Goal: Communication & Community: Answer question/provide support

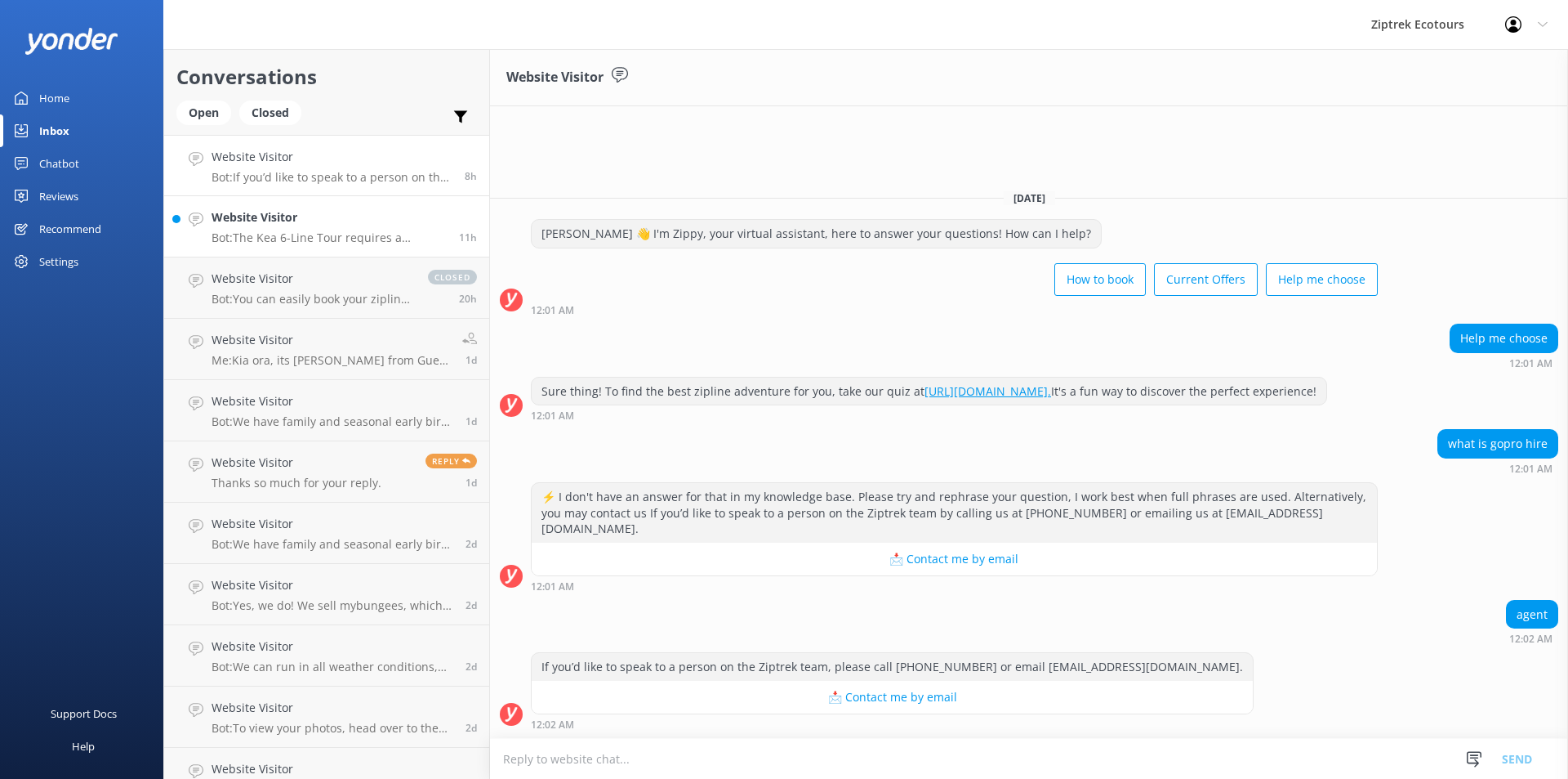
click at [319, 221] on h4 "Website Visitor" at bounding box center [329, 217] width 235 height 18
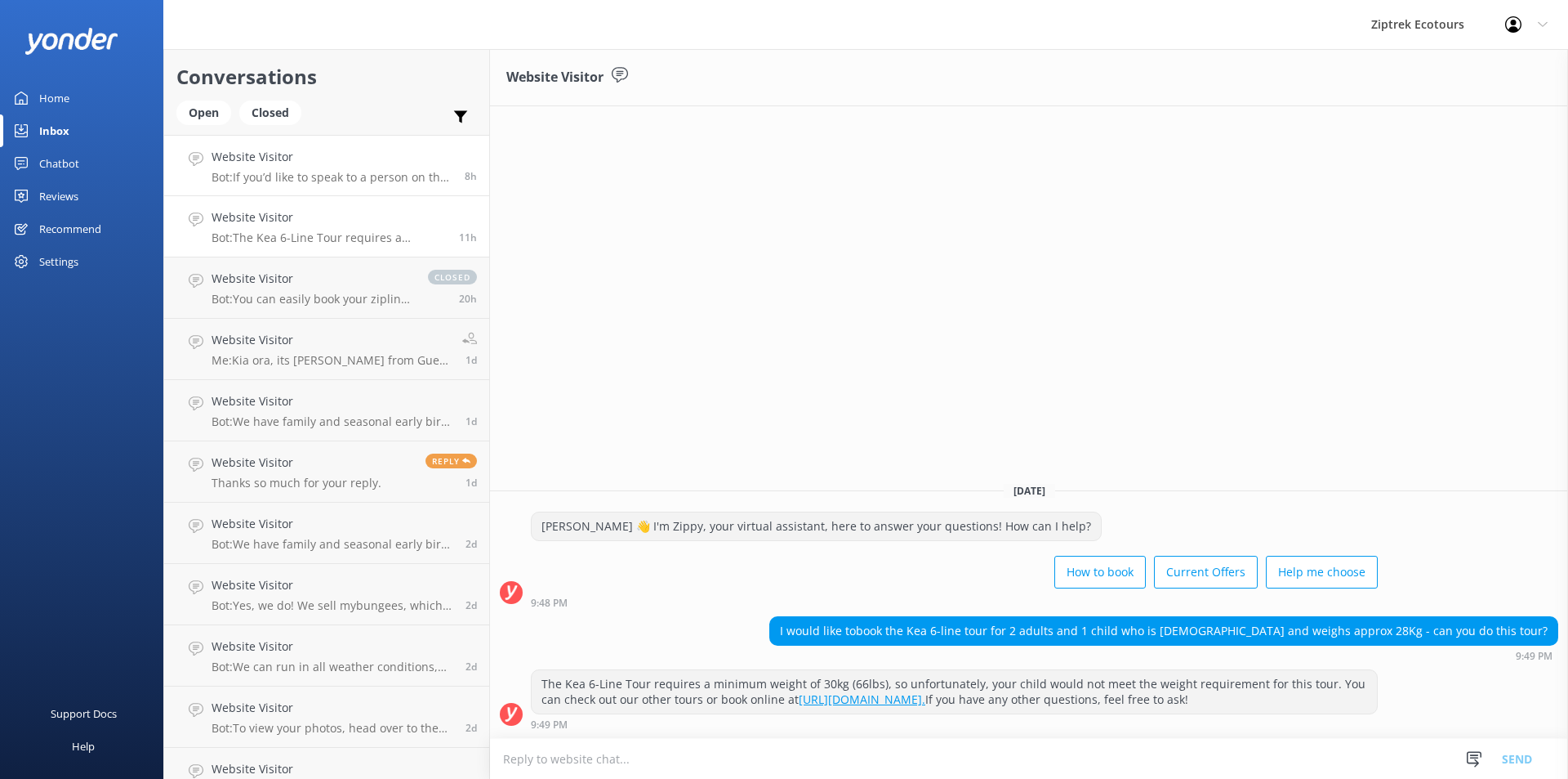
click at [385, 164] on h4 "Website Visitor" at bounding box center [332, 156] width 241 height 18
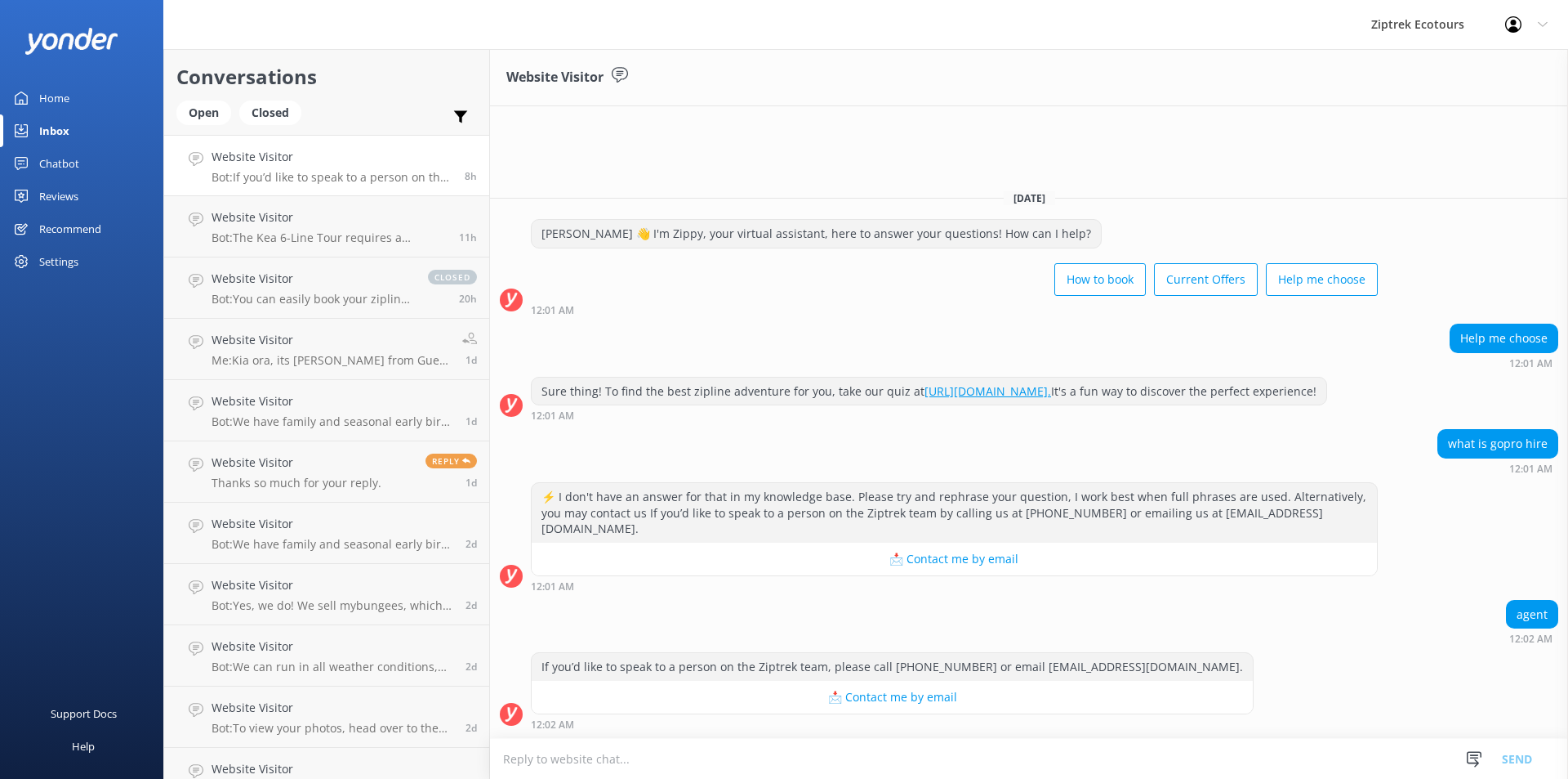
click at [563, 754] on textarea at bounding box center [1029, 759] width 1079 height 40
click at [717, 758] on textarea "Kia Ora it's [PERSON_NAME] from guest services." at bounding box center [1029, 758] width 1079 height 41
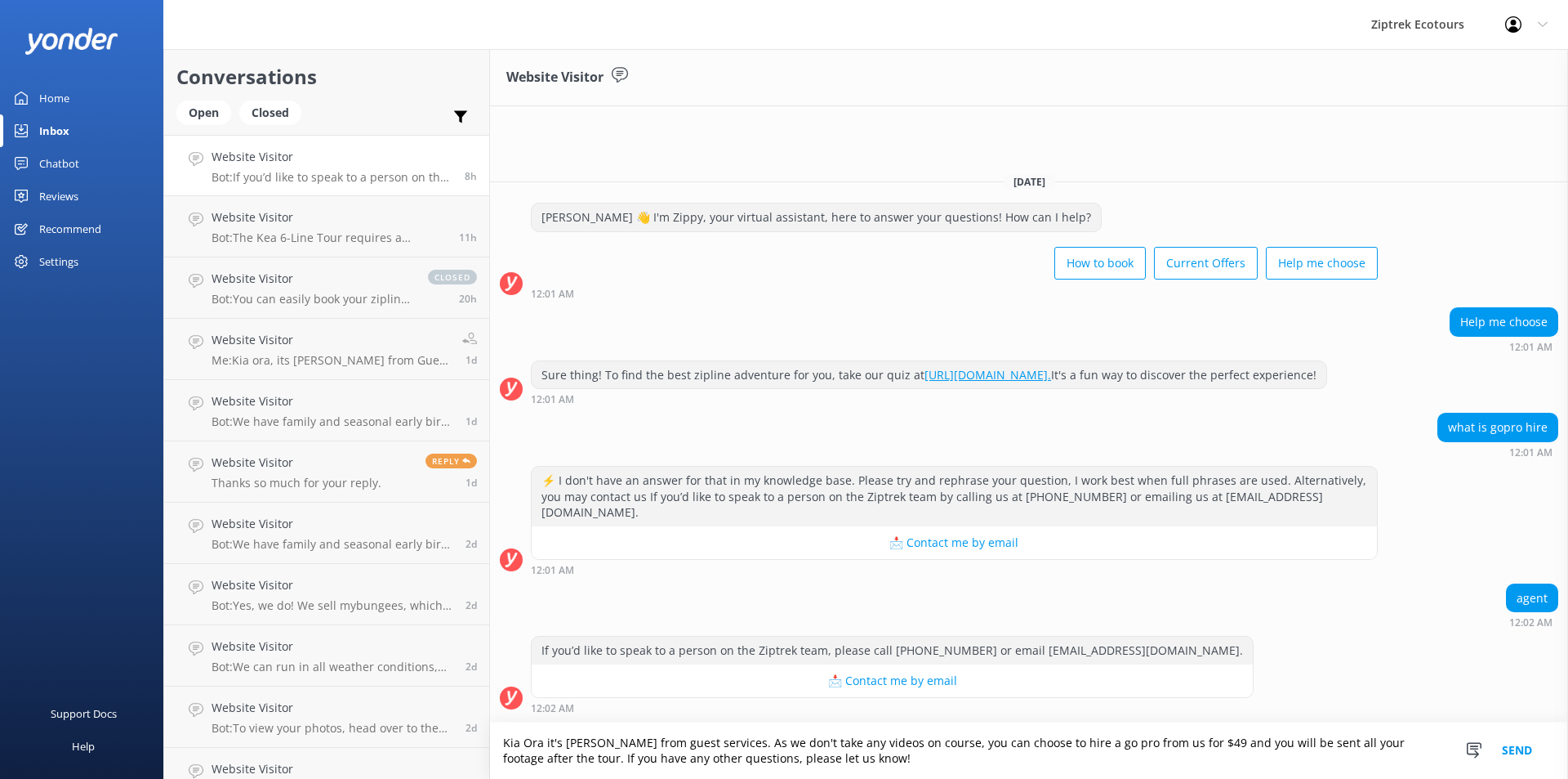
type textarea "Kia Ora it's [PERSON_NAME] from guest services. As we don't take any videos on …"
click at [1523, 746] on button "Send" at bounding box center [1517, 750] width 61 height 56
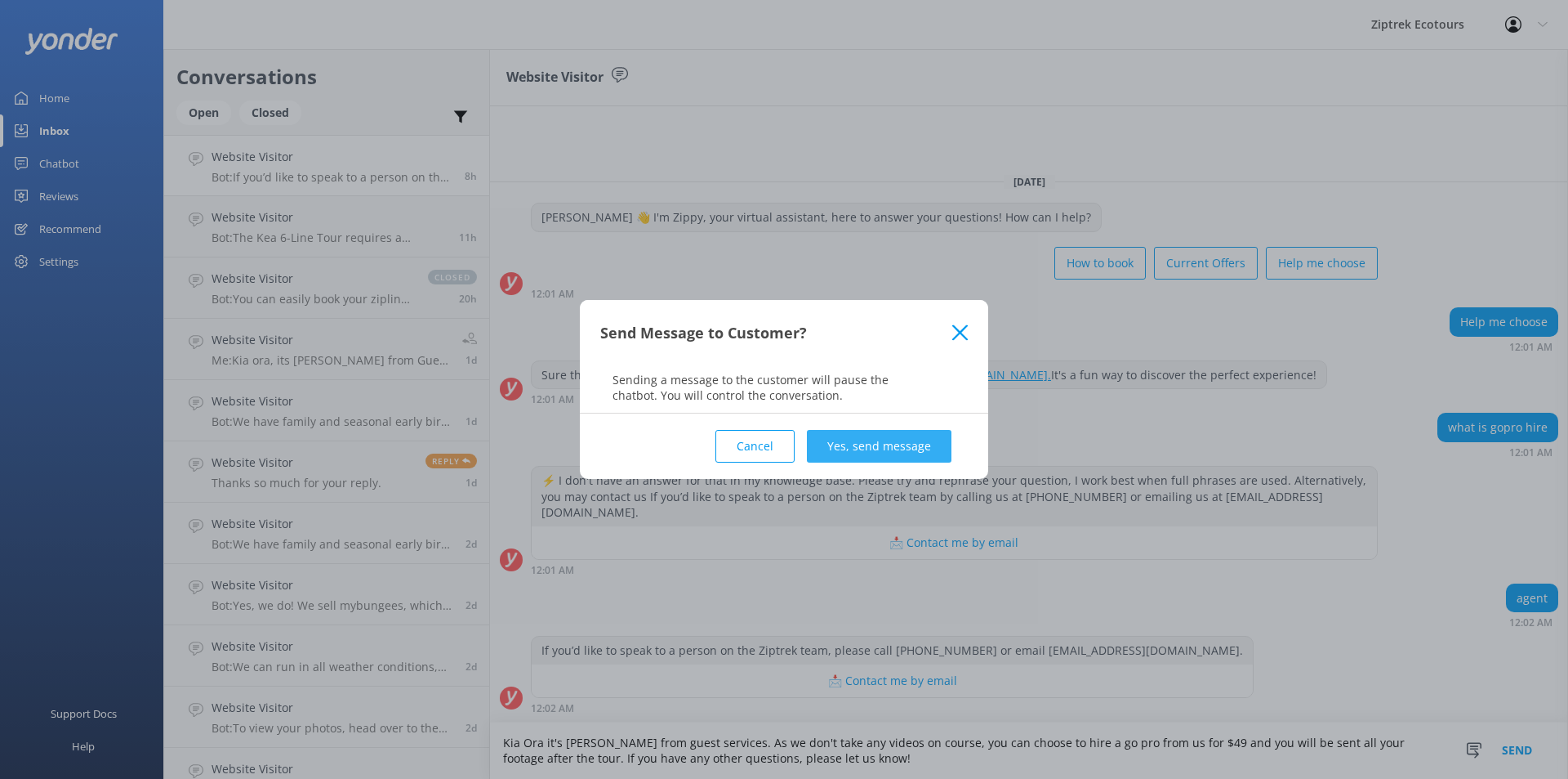
click at [875, 442] on button "Yes, send message" at bounding box center [879, 446] width 145 height 33
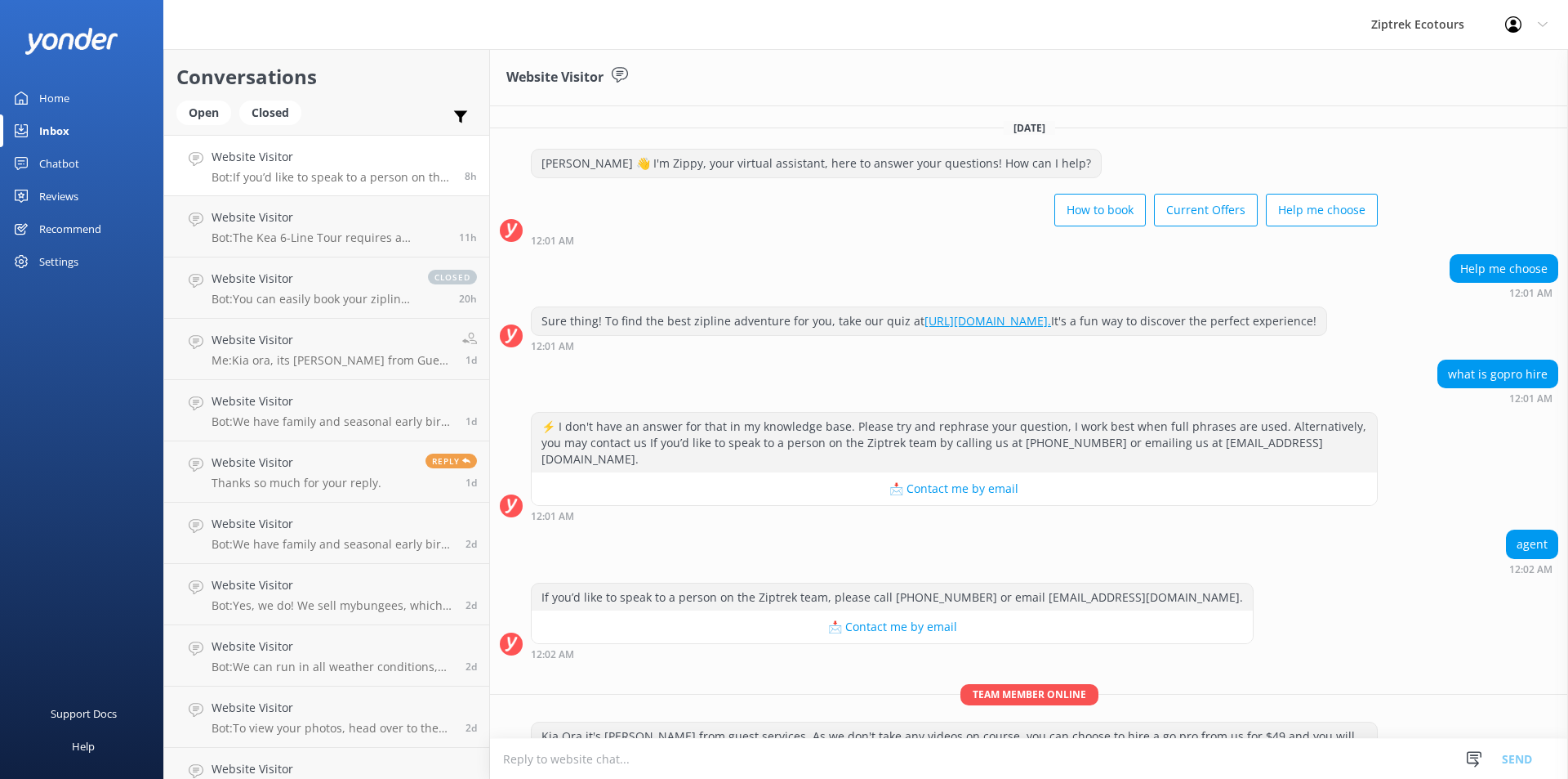
scroll to position [52, 0]
